Goal: Navigation & Orientation: Find specific page/section

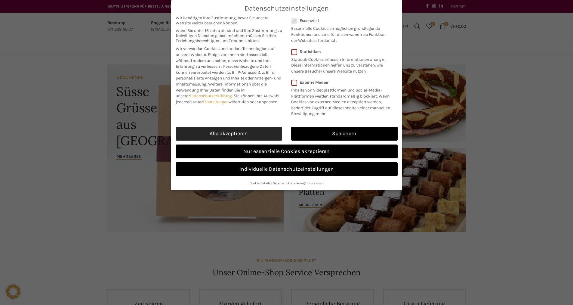
click at [256, 136] on link "Alle akzeptieren" at bounding box center [229, 134] width 106 height 14
checkbox input "true"
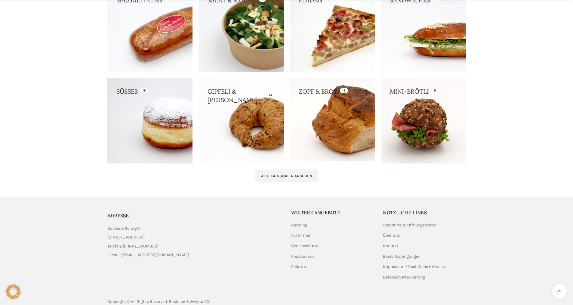
scroll to position [577, 0]
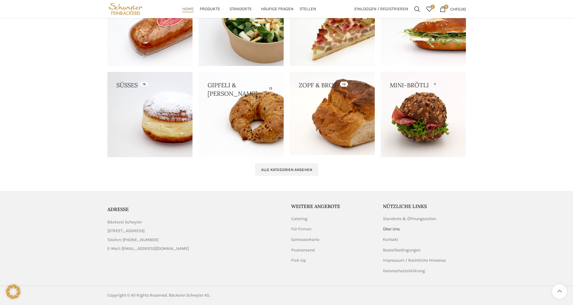
click at [395, 229] on link "Über Uns" at bounding box center [391, 229] width 17 height 6
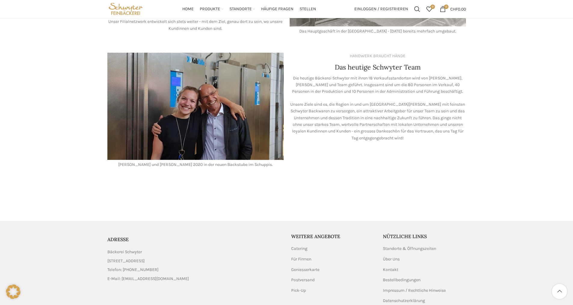
scroll to position [331, 0]
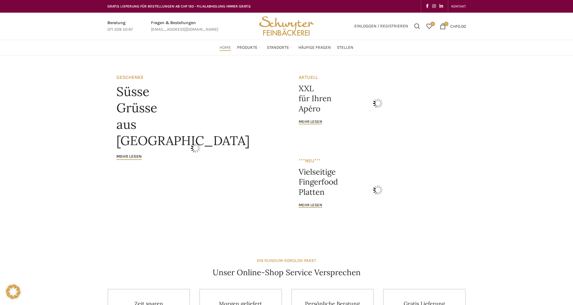
scroll to position [577, 0]
